Goal: Task Accomplishment & Management: Complete application form

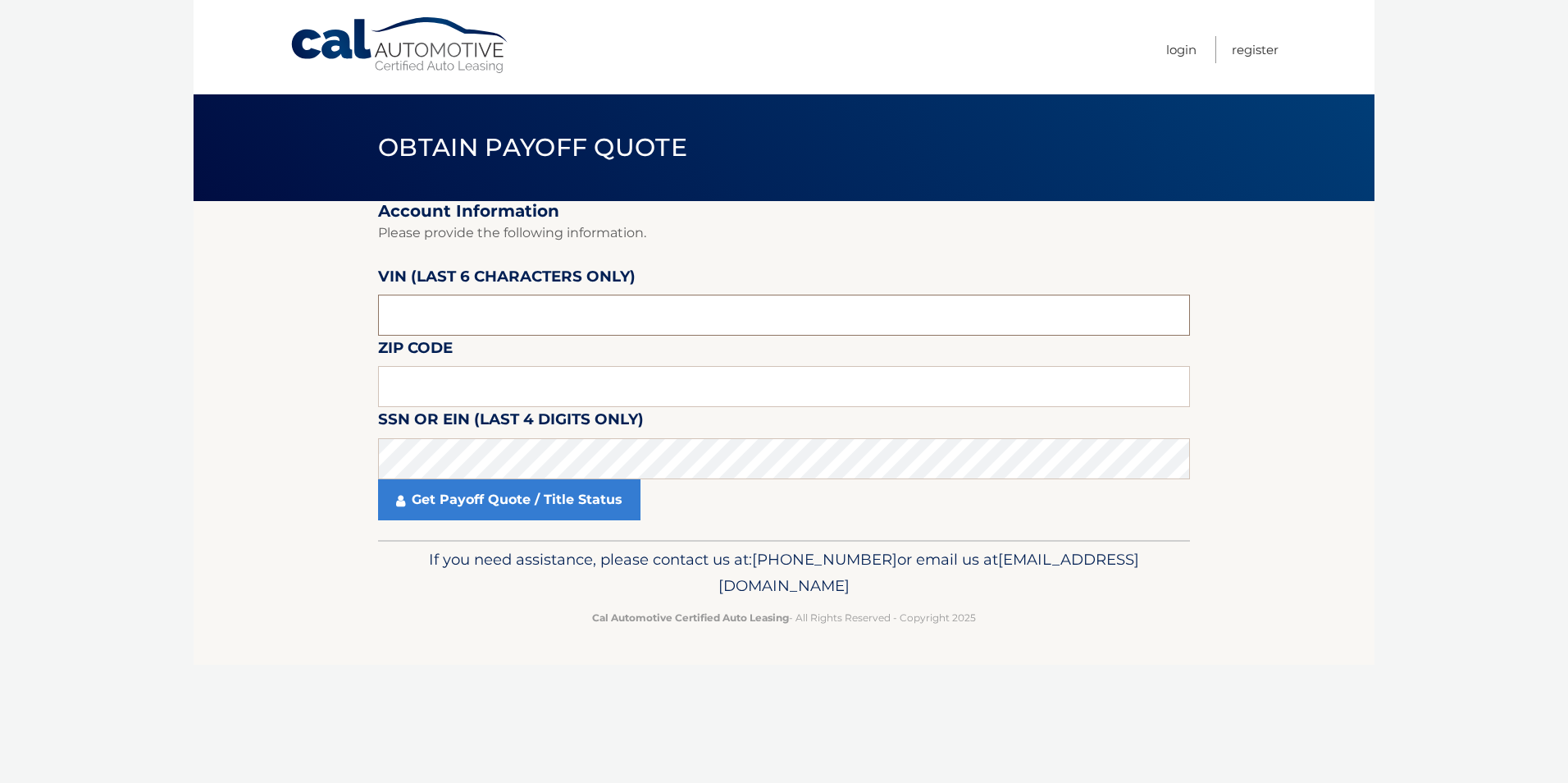
click at [574, 314] on input "text" at bounding box center [784, 315] width 812 height 41
drag, startPoint x: 574, startPoint y: 314, endPoint x: 534, endPoint y: 313, distance: 40.0
click at [534, 313] on input "text" at bounding box center [784, 315] width 812 height 41
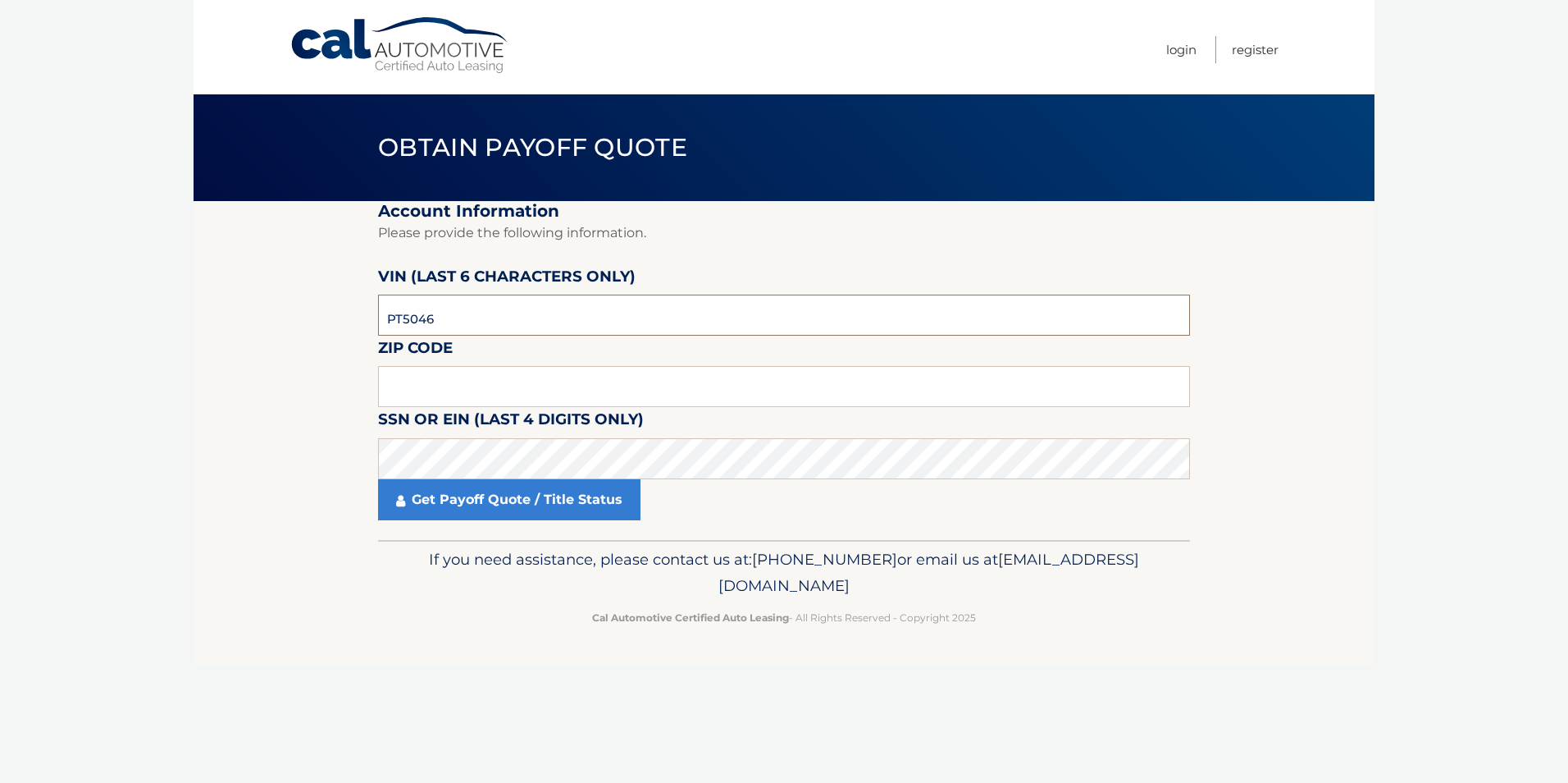
click at [507, 310] on input "PT5046" at bounding box center [784, 315] width 812 height 41
type input "504633"
click at [459, 395] on input "text" at bounding box center [784, 387] width 812 height 41
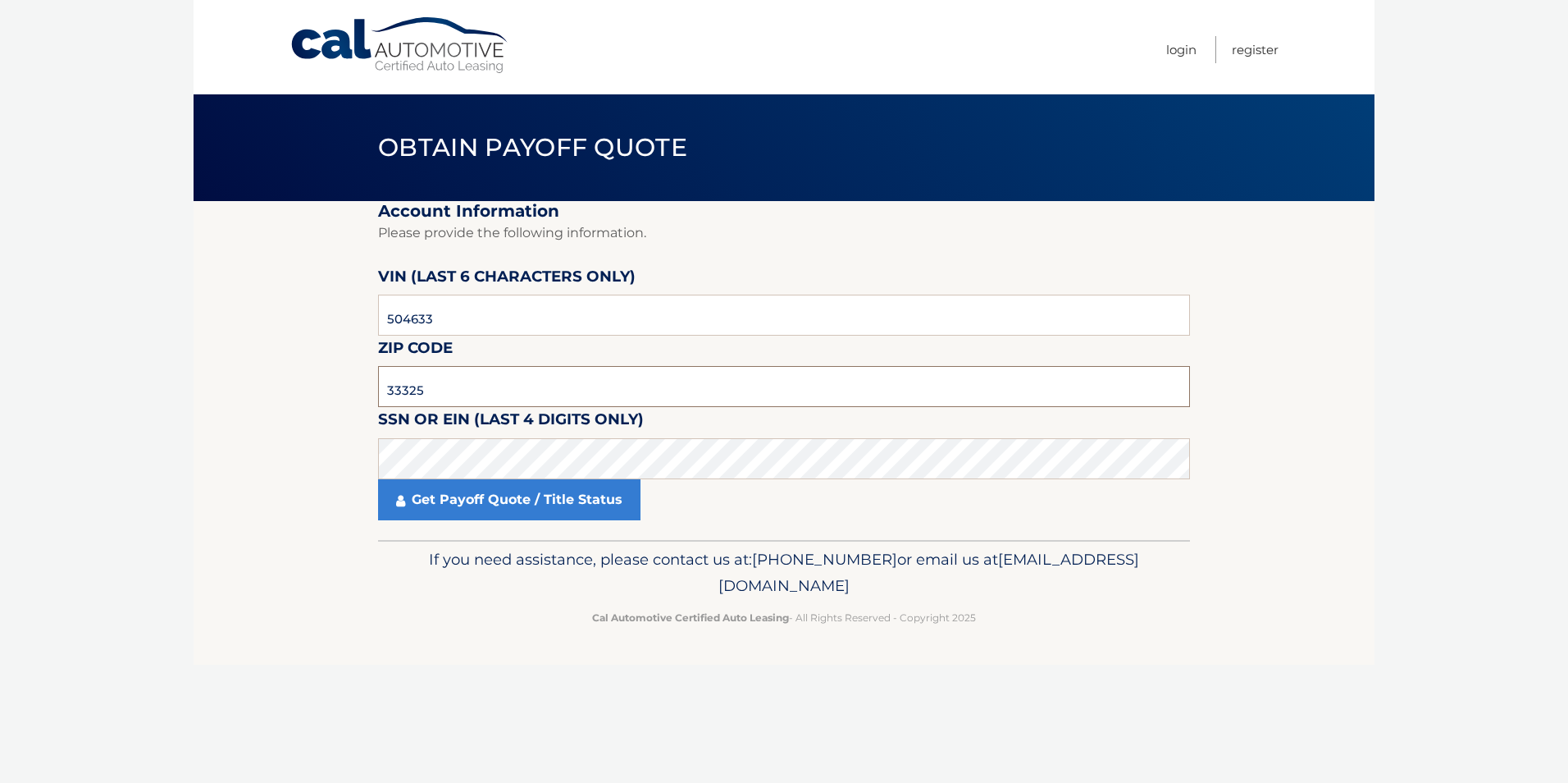
type input "33325"
click at [517, 506] on link "Get Payoff Quote / Title Status" at bounding box center [508, 500] width 262 height 41
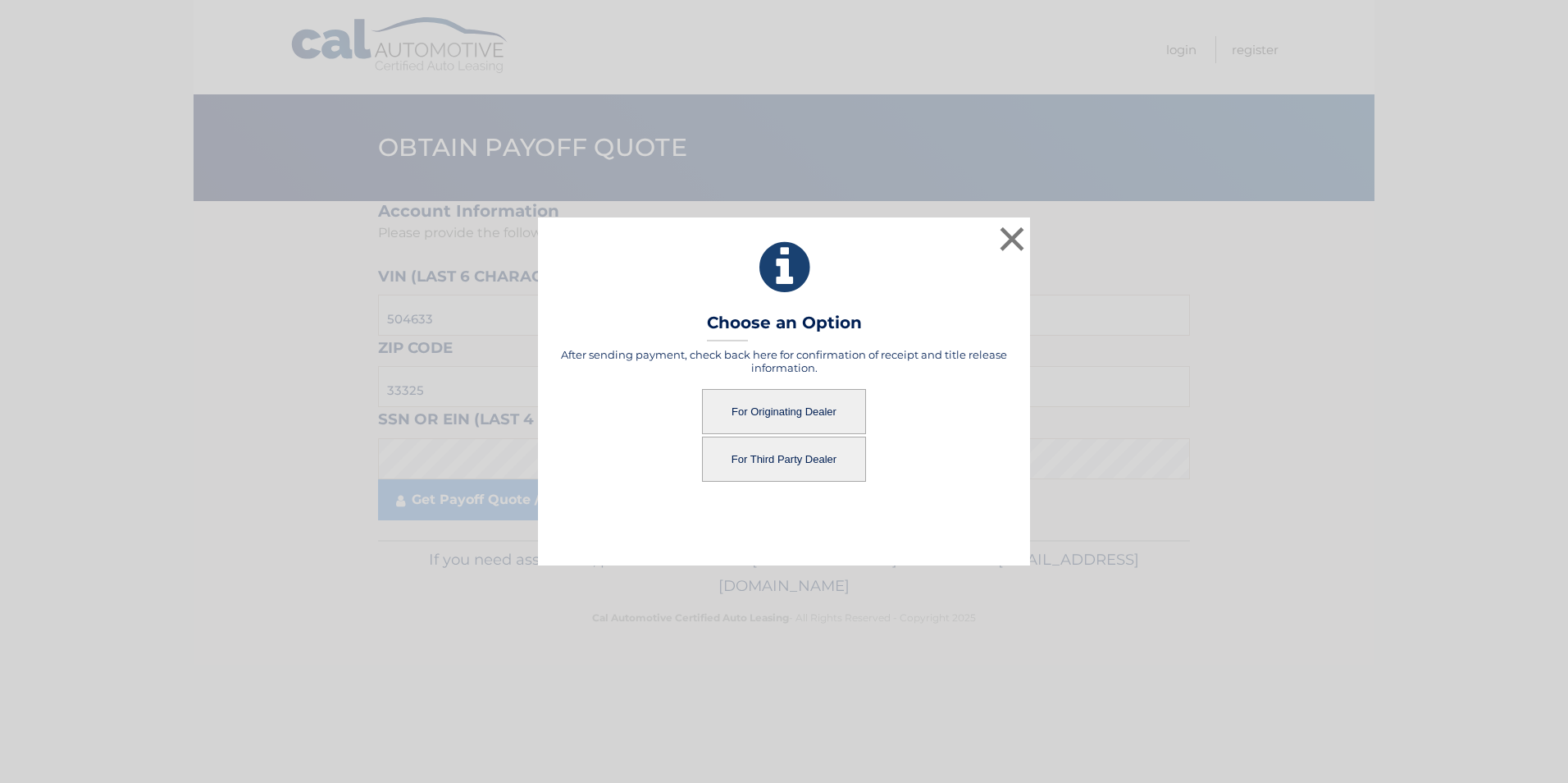
click at [809, 422] on button "For Originating Dealer" at bounding box center [784, 411] width 164 height 46
click at [812, 416] on button "For Originating Dealer" at bounding box center [784, 411] width 164 height 46
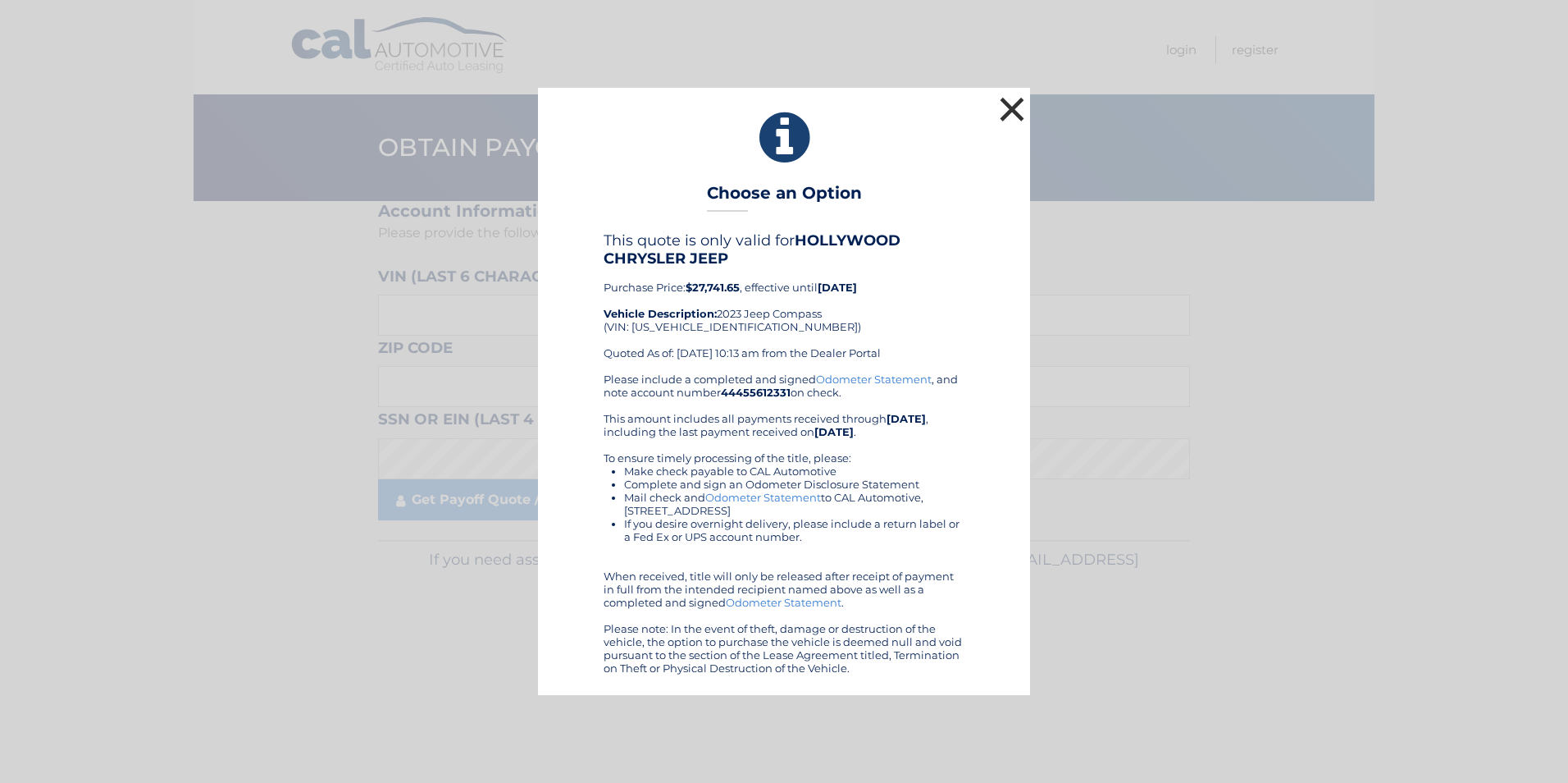
click at [1006, 106] on button "×" at bounding box center [1012, 110] width 33 height 33
